Goal: Information Seeking & Learning: Check status

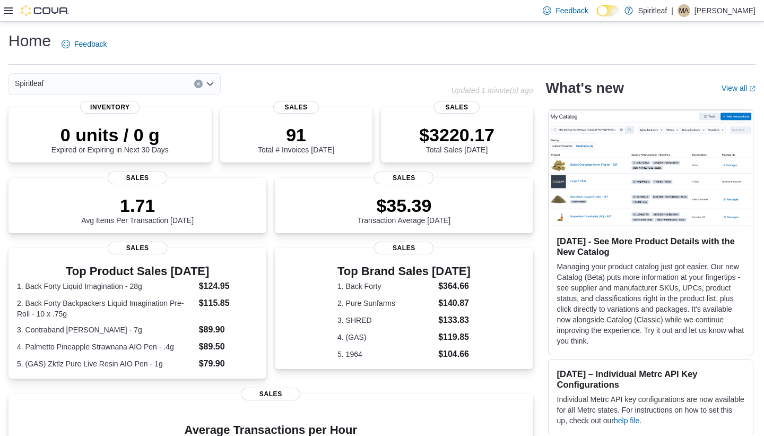
click at [11, 10] on icon at bounding box center [8, 10] width 8 height 8
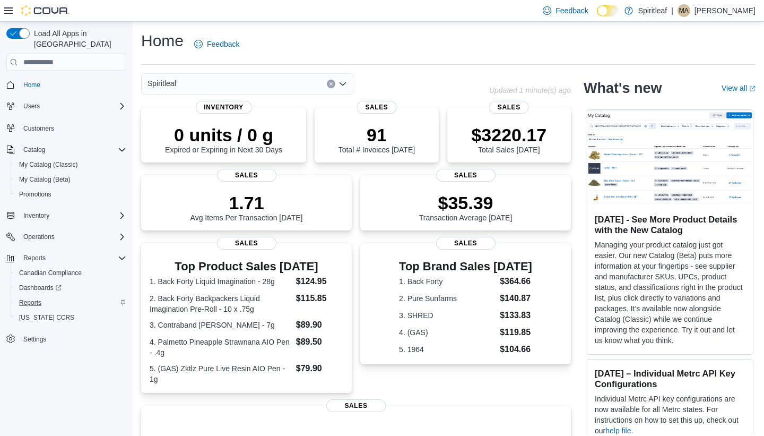
click at [48, 296] on div "Reports" at bounding box center [70, 302] width 111 height 13
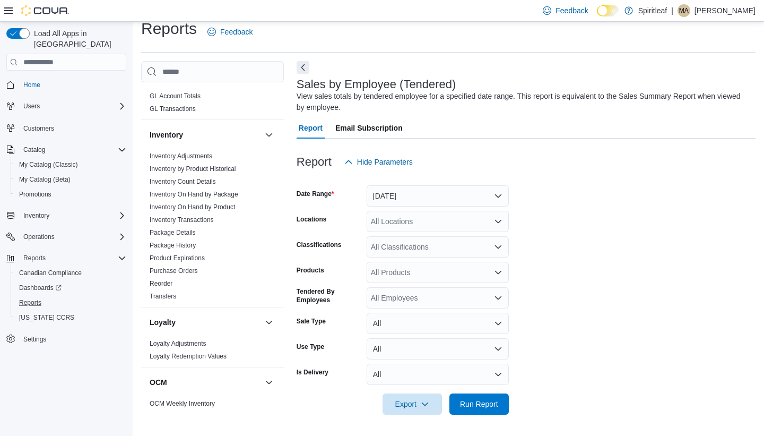
scroll to position [301, 0]
click at [214, 208] on link "Inventory On Hand by Product" at bounding box center [192, 205] width 85 height 7
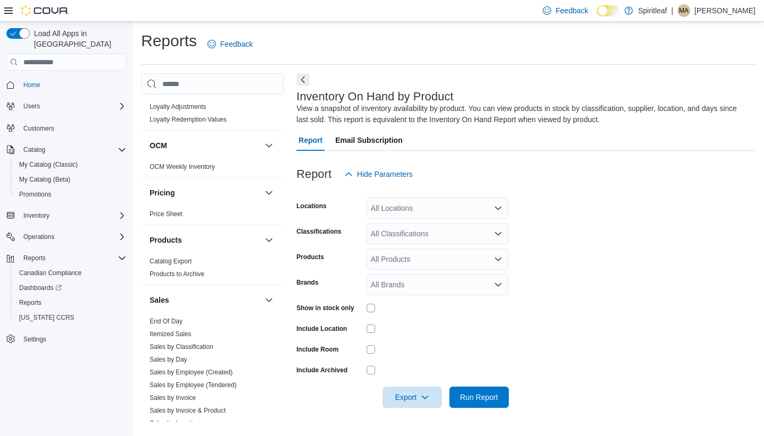
scroll to position [624, 0]
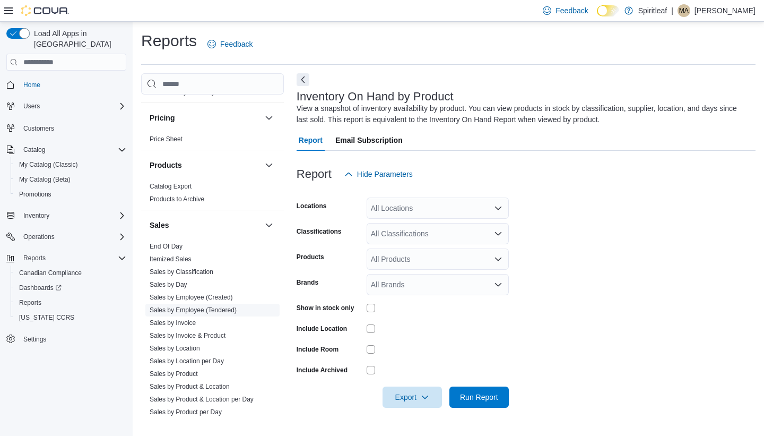
click at [214, 307] on link "Sales by Employee (Tendered)" at bounding box center [193, 309] width 87 height 7
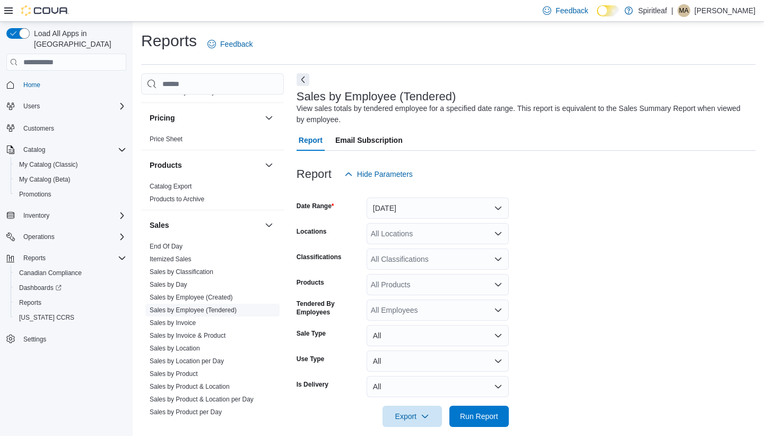
scroll to position [12, 0]
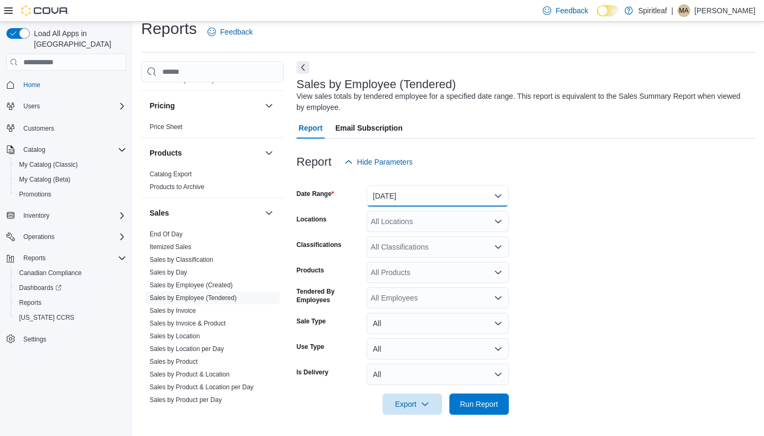
click at [412, 195] on button "[DATE]" at bounding box center [438, 195] width 142 height 21
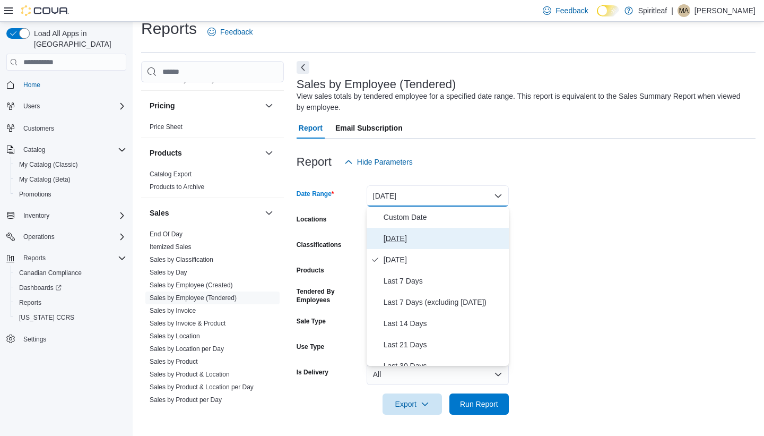
click at [396, 237] on span "[DATE]" at bounding box center [444, 238] width 121 height 13
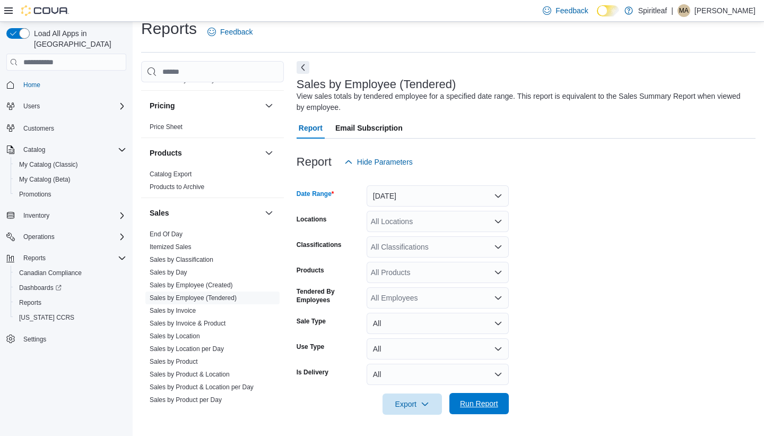
click at [490, 402] on span "Run Report" at bounding box center [479, 403] width 38 height 11
click at [8, 12] on icon at bounding box center [8, 10] width 8 height 8
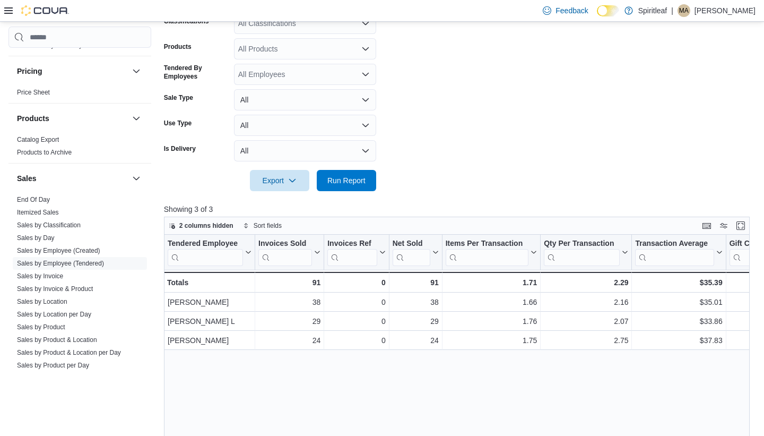
scroll to position [226, 0]
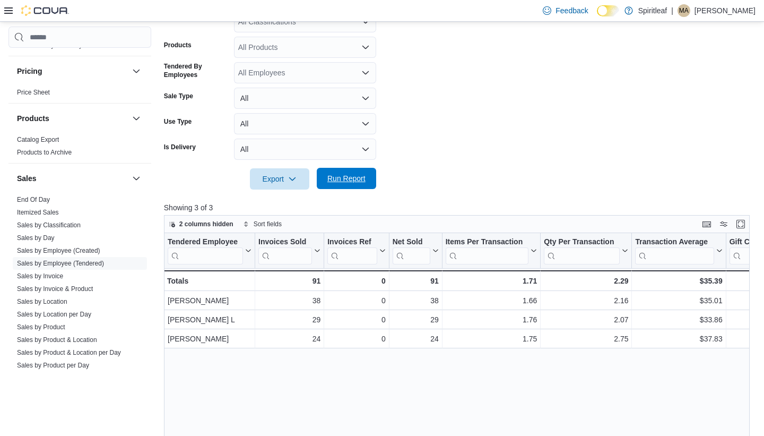
click at [336, 180] on span "Run Report" at bounding box center [346, 178] width 38 height 11
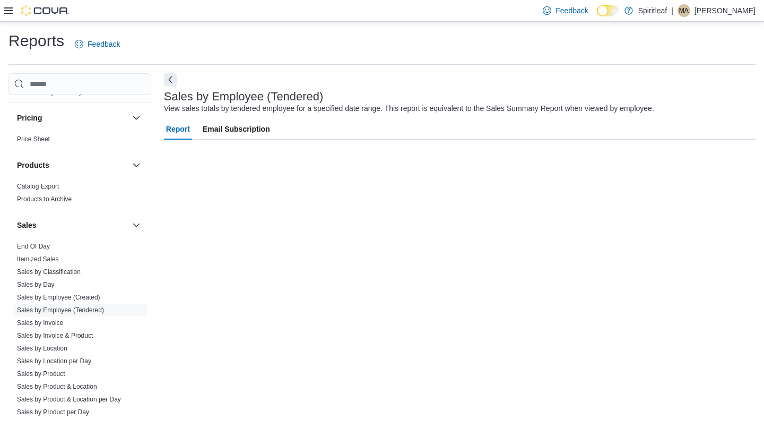
scroll to position [0, 0]
